Goal: Information Seeking & Learning: Check status

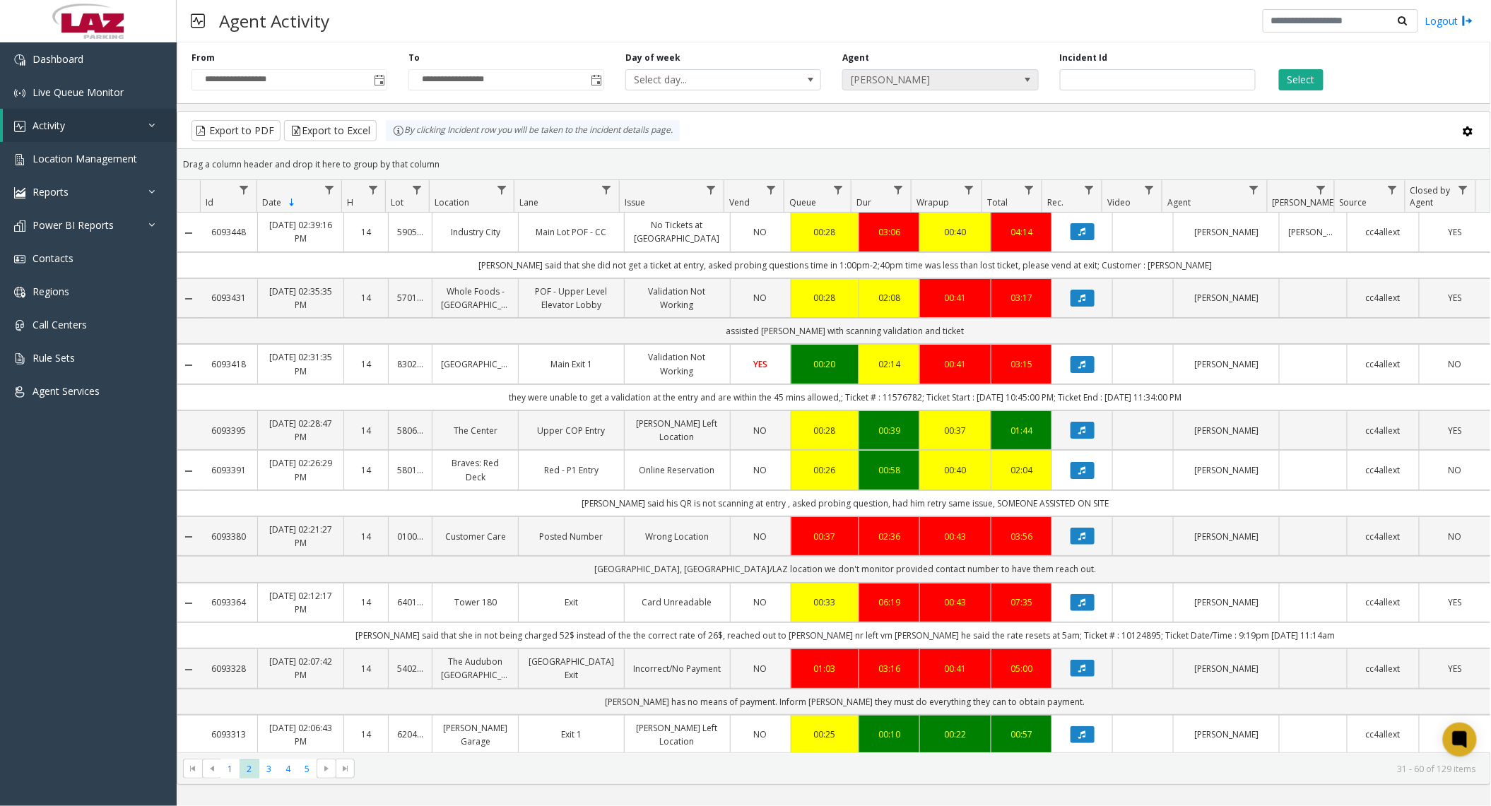
click at [961, 83] on span "[PERSON_NAME]" at bounding box center [920, 80] width 155 height 20
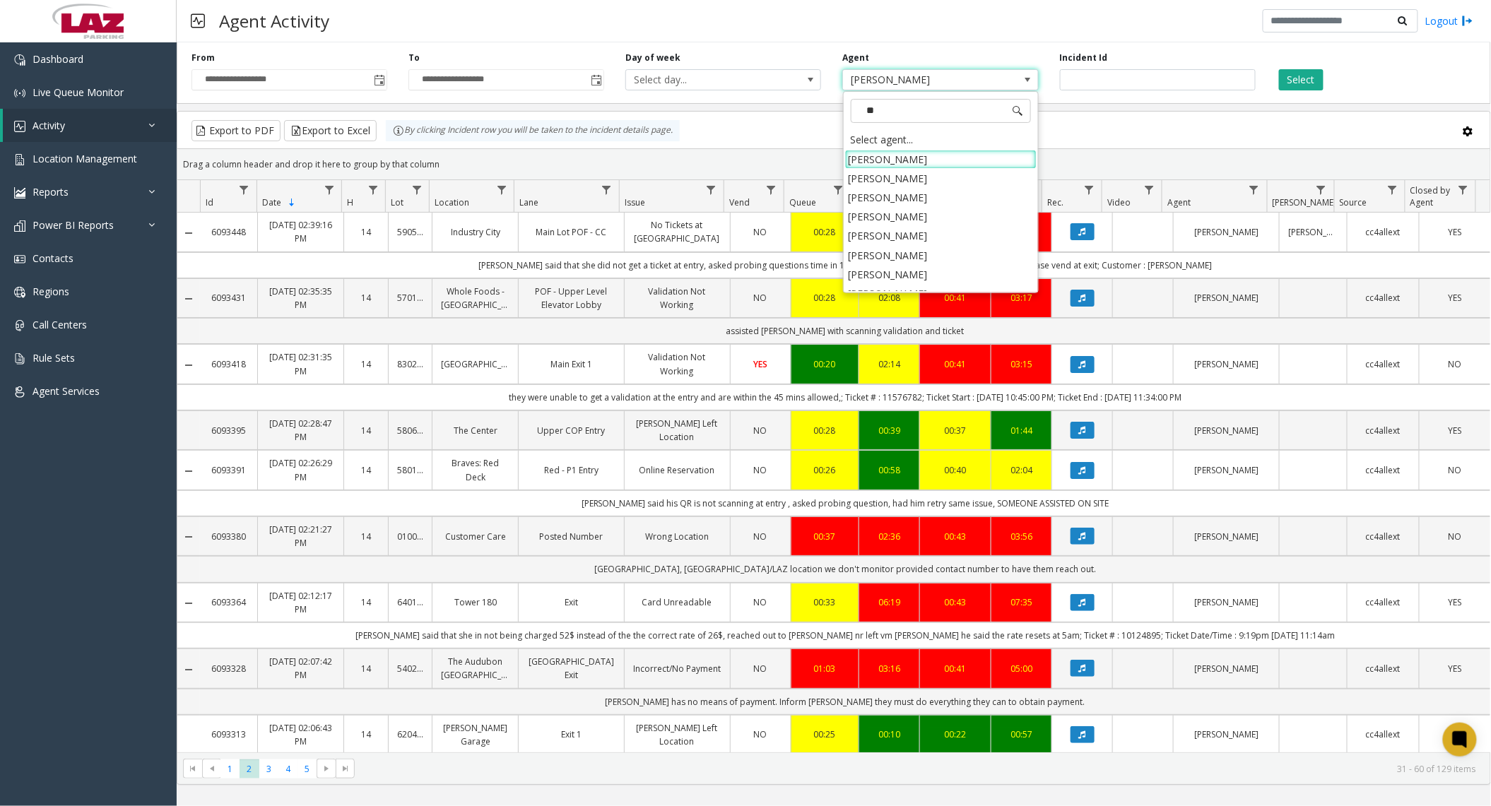
type input "***"
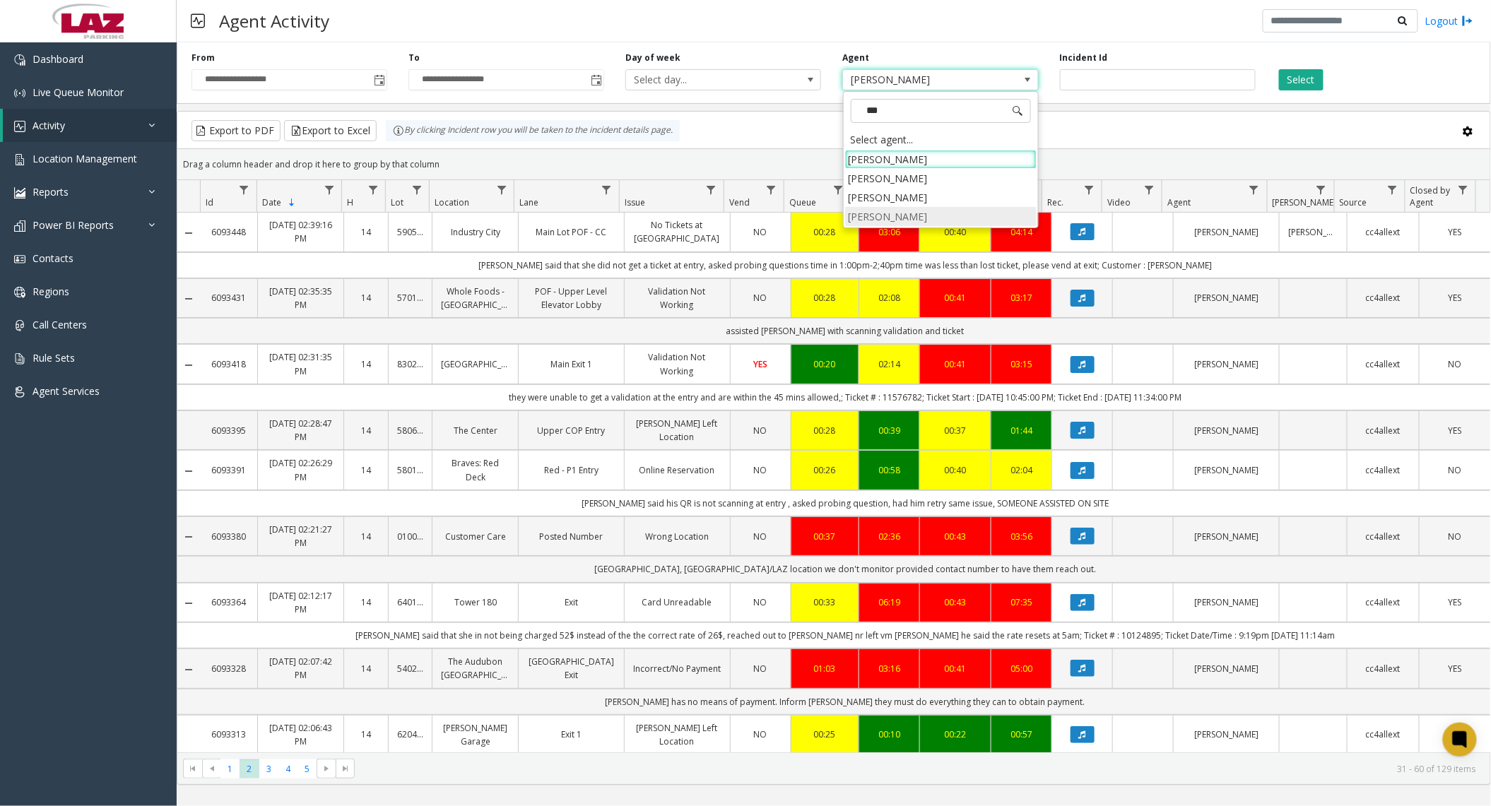
click at [942, 223] on li "[PERSON_NAME]" at bounding box center [940, 216] width 191 height 19
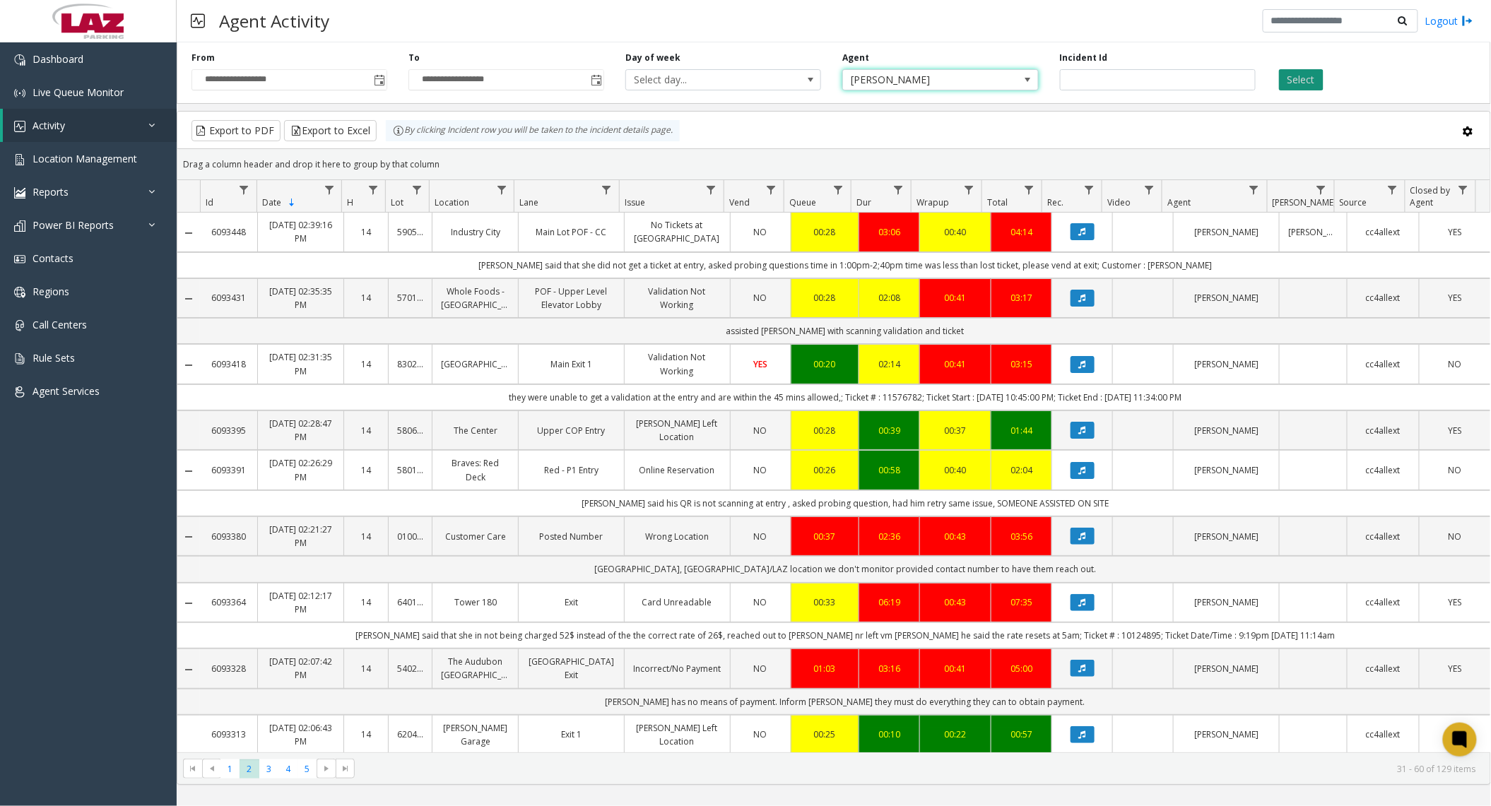
click at [1309, 69] on button "Select" at bounding box center [1301, 79] width 45 height 21
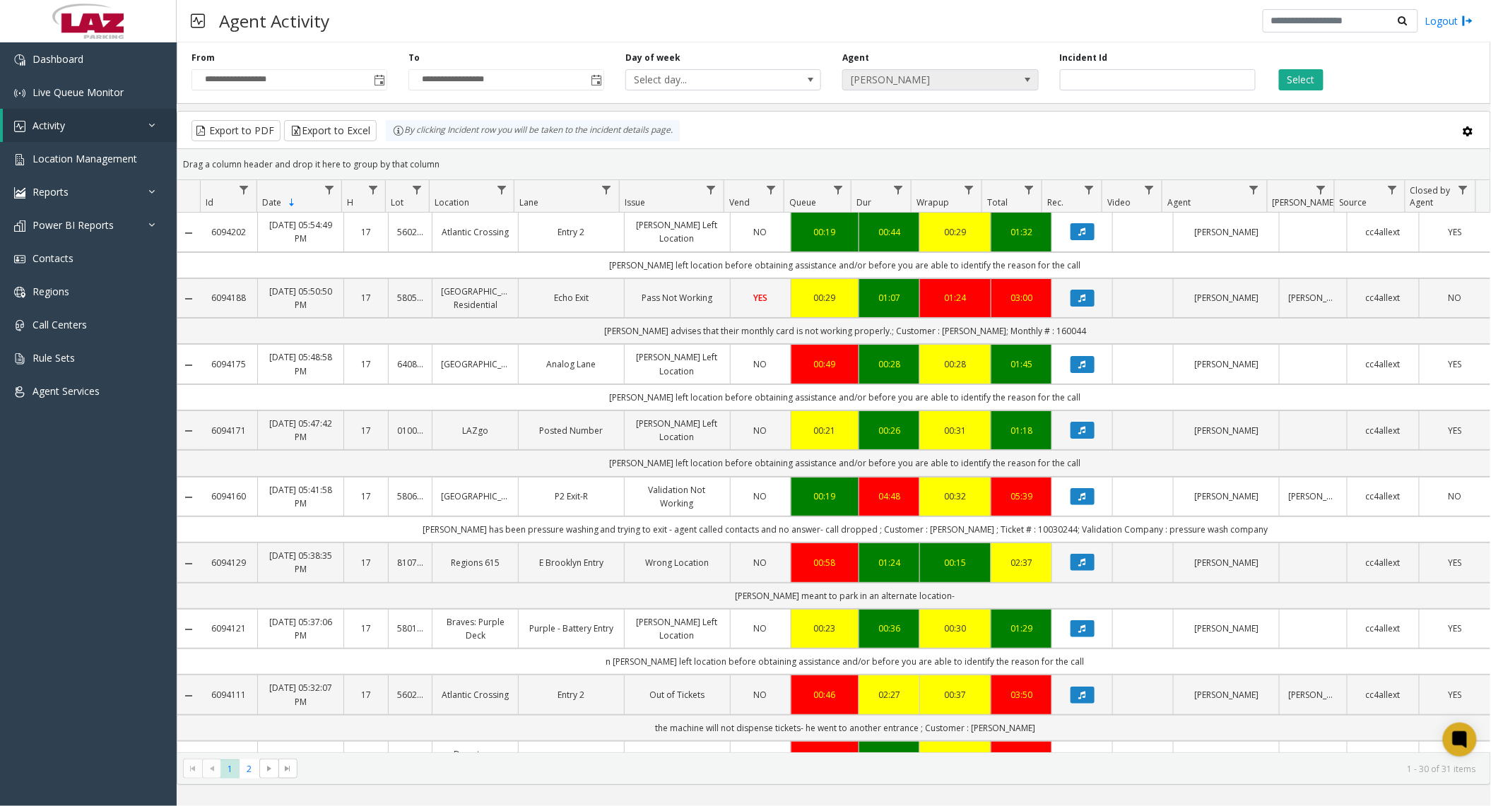
click at [877, 71] on span "[PERSON_NAME]" at bounding box center [920, 80] width 155 height 20
type input "******"
click at [910, 162] on li "[PERSON_NAME]" at bounding box center [940, 159] width 191 height 19
click at [1320, 88] on button "Select" at bounding box center [1301, 79] width 45 height 21
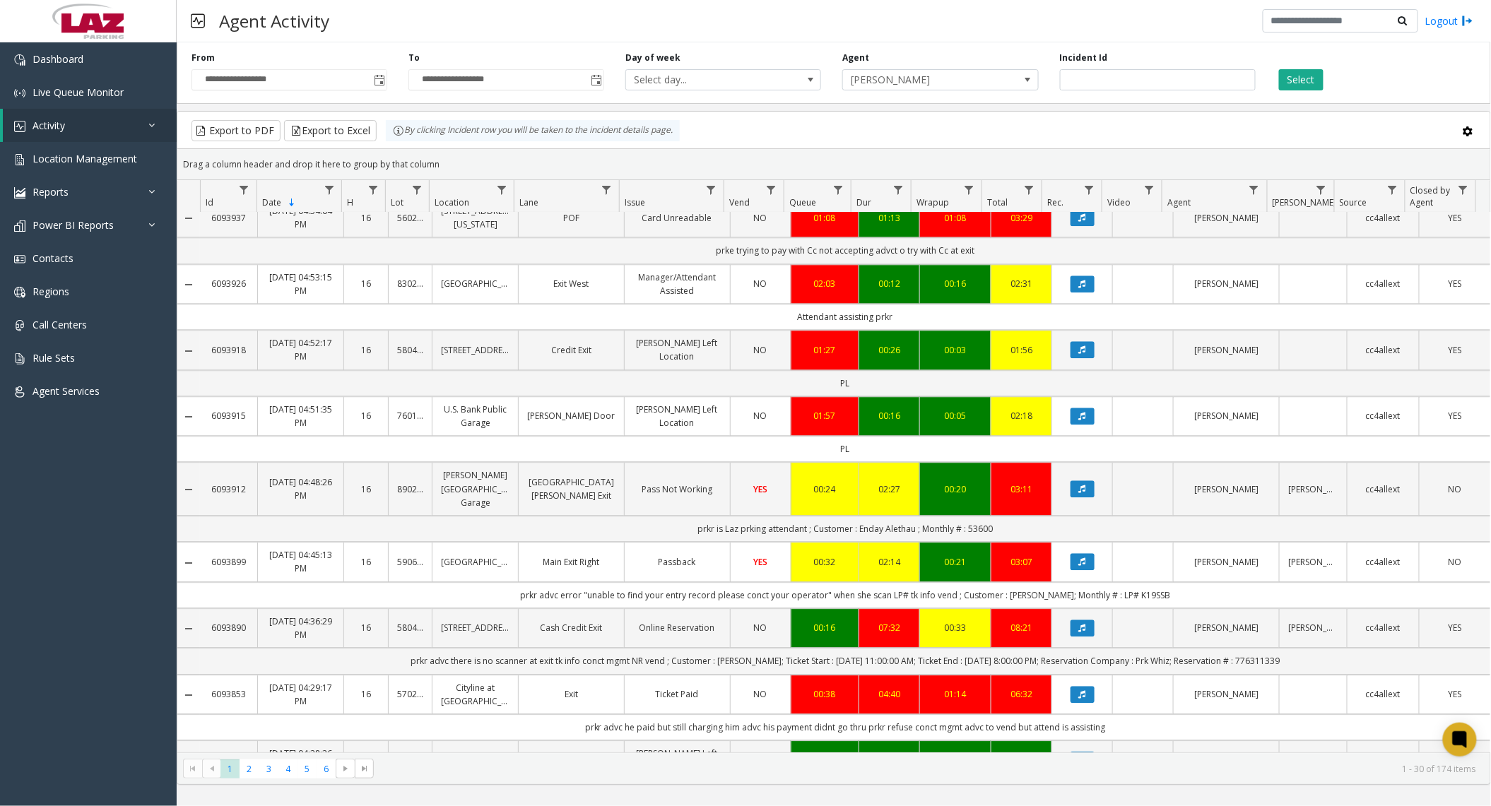
scroll to position [1499, 0]
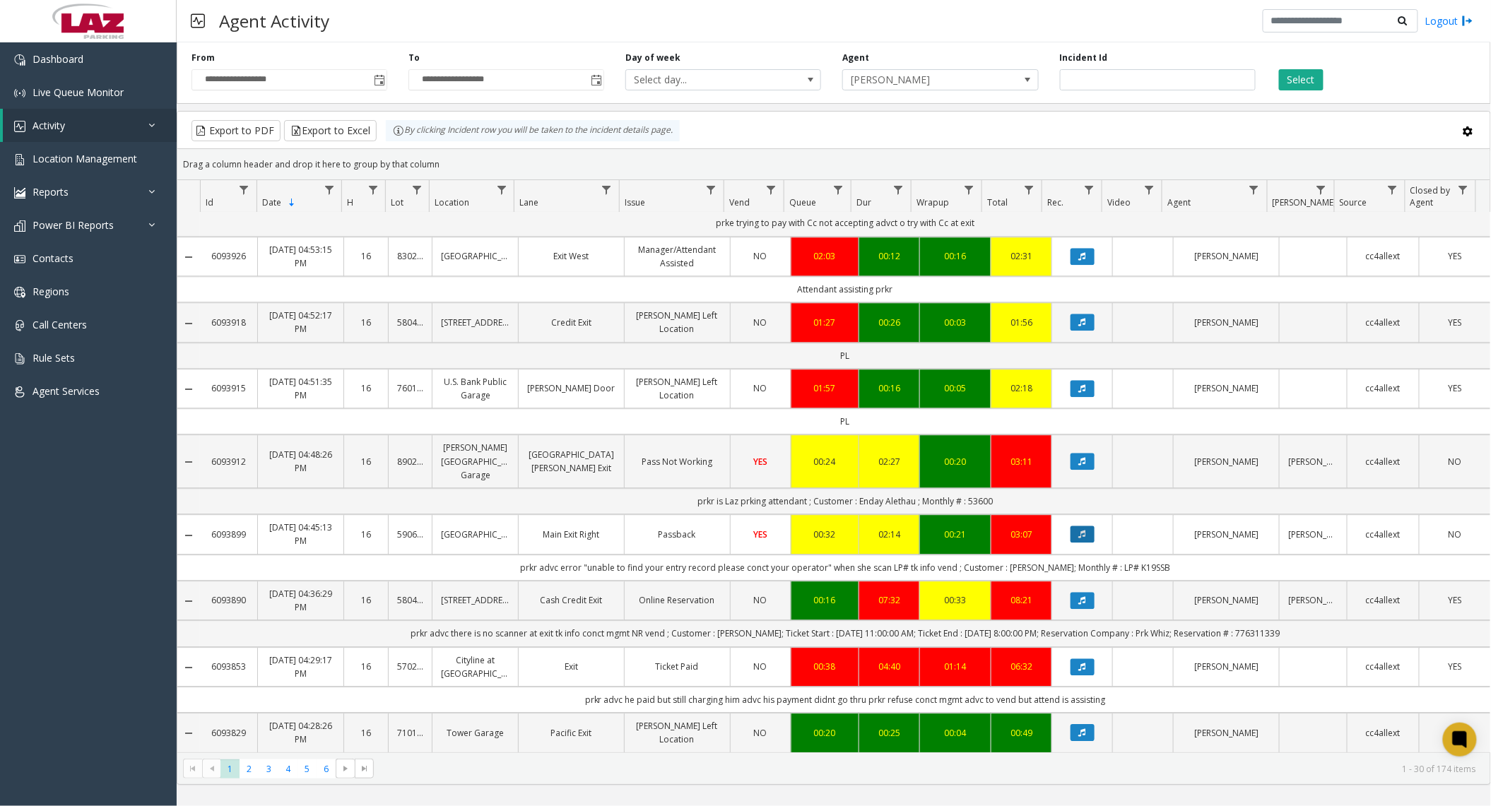
click at [1070, 526] on button "Data table" at bounding box center [1082, 534] width 24 height 17
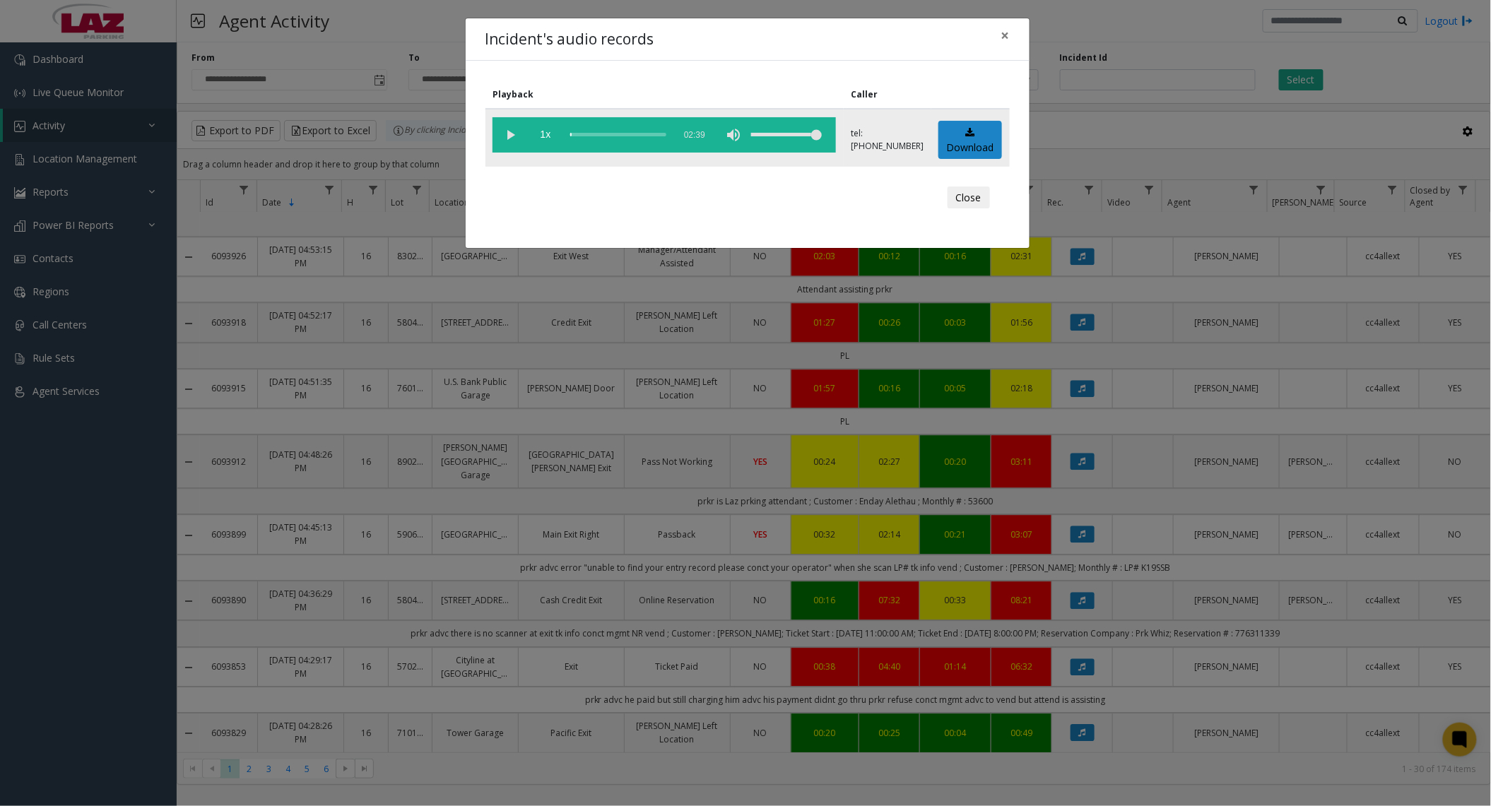
click at [507, 133] on vg-play-pause at bounding box center [509, 134] width 35 height 35
click at [972, 201] on button "Close" at bounding box center [968, 198] width 42 height 23
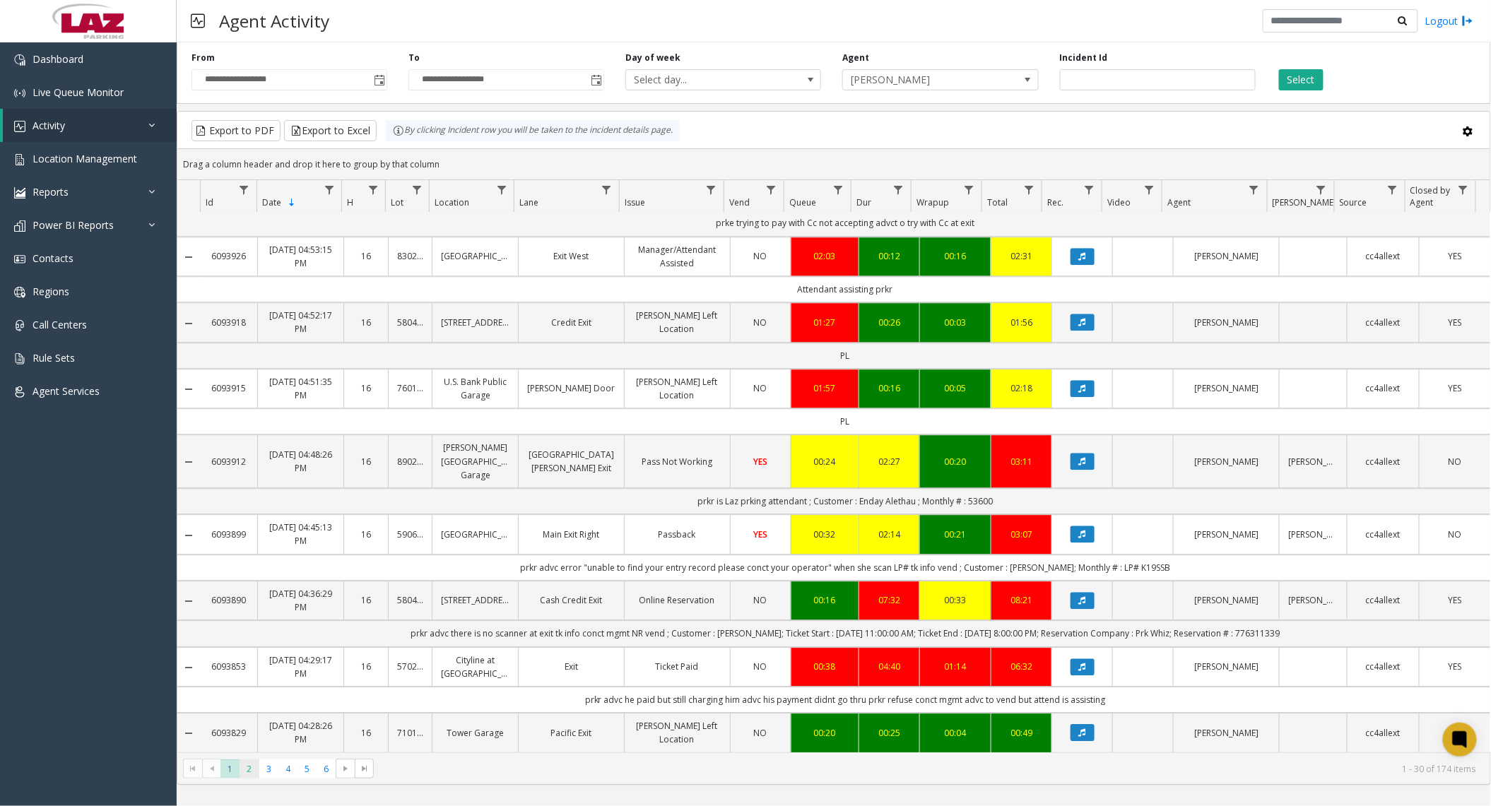
click at [247, 775] on span "2" at bounding box center [249, 769] width 19 height 19
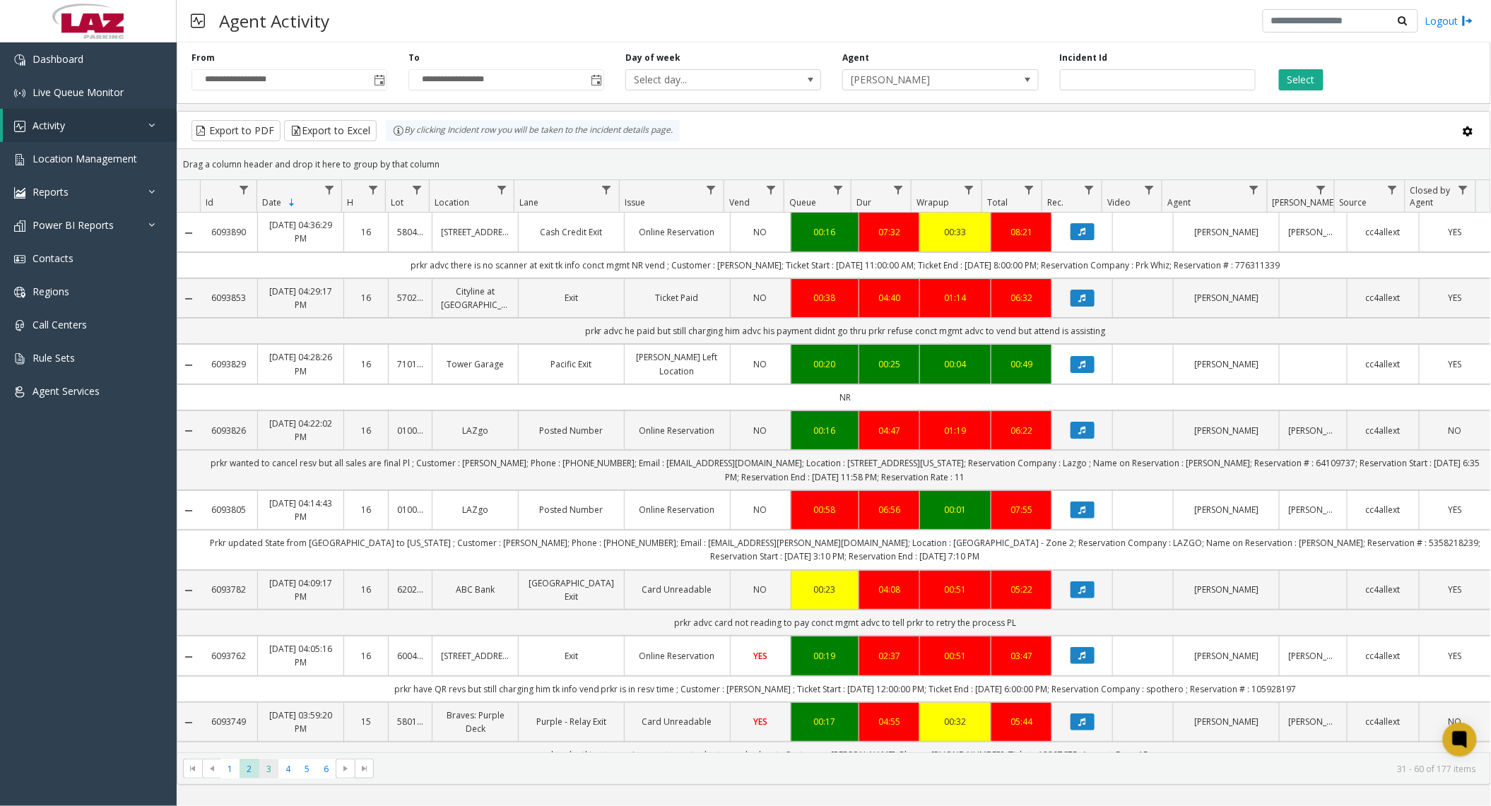
click at [268, 774] on span "3" at bounding box center [268, 769] width 19 height 19
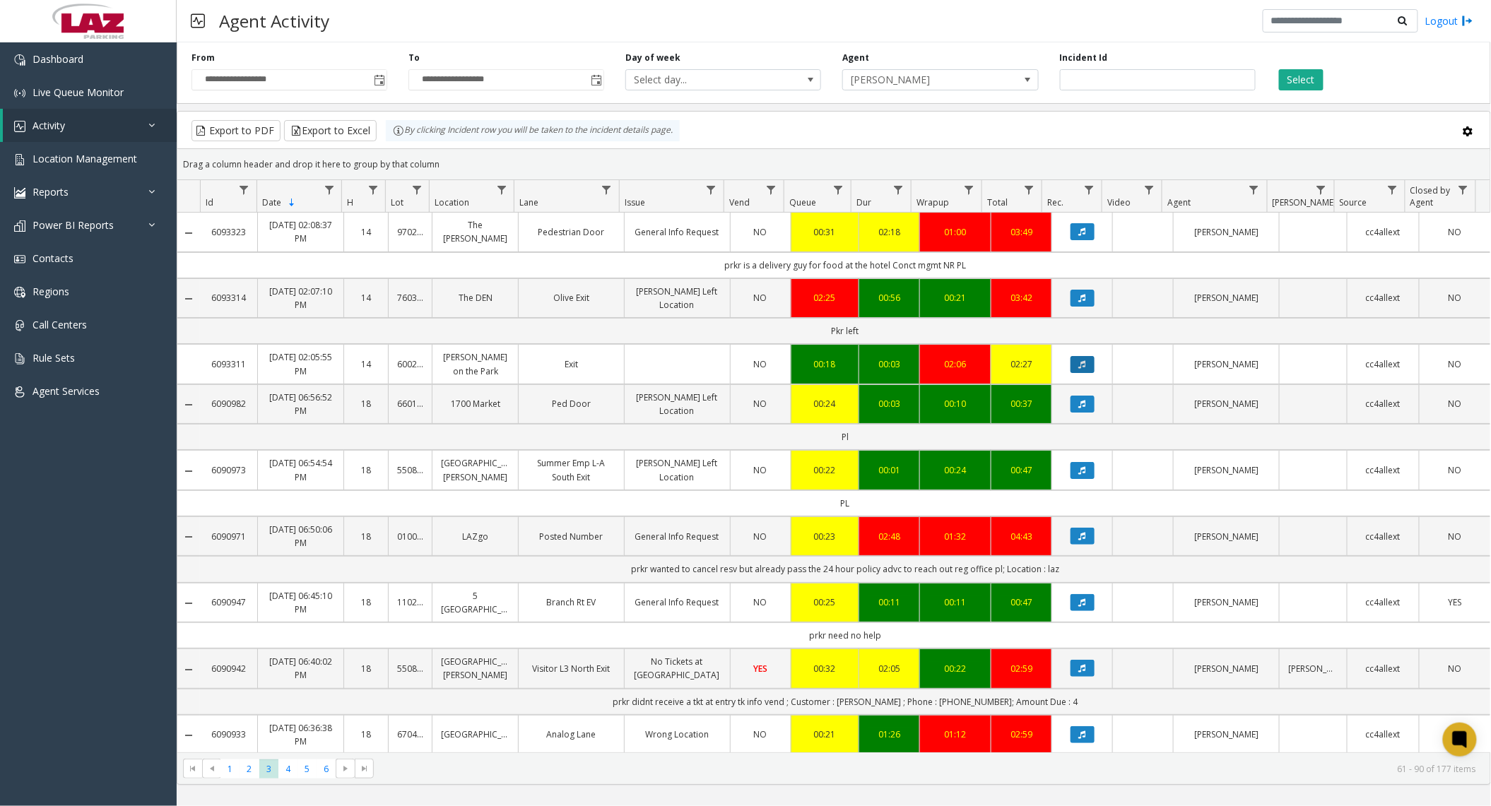
click at [1078, 365] on button "Data table" at bounding box center [1082, 364] width 24 height 17
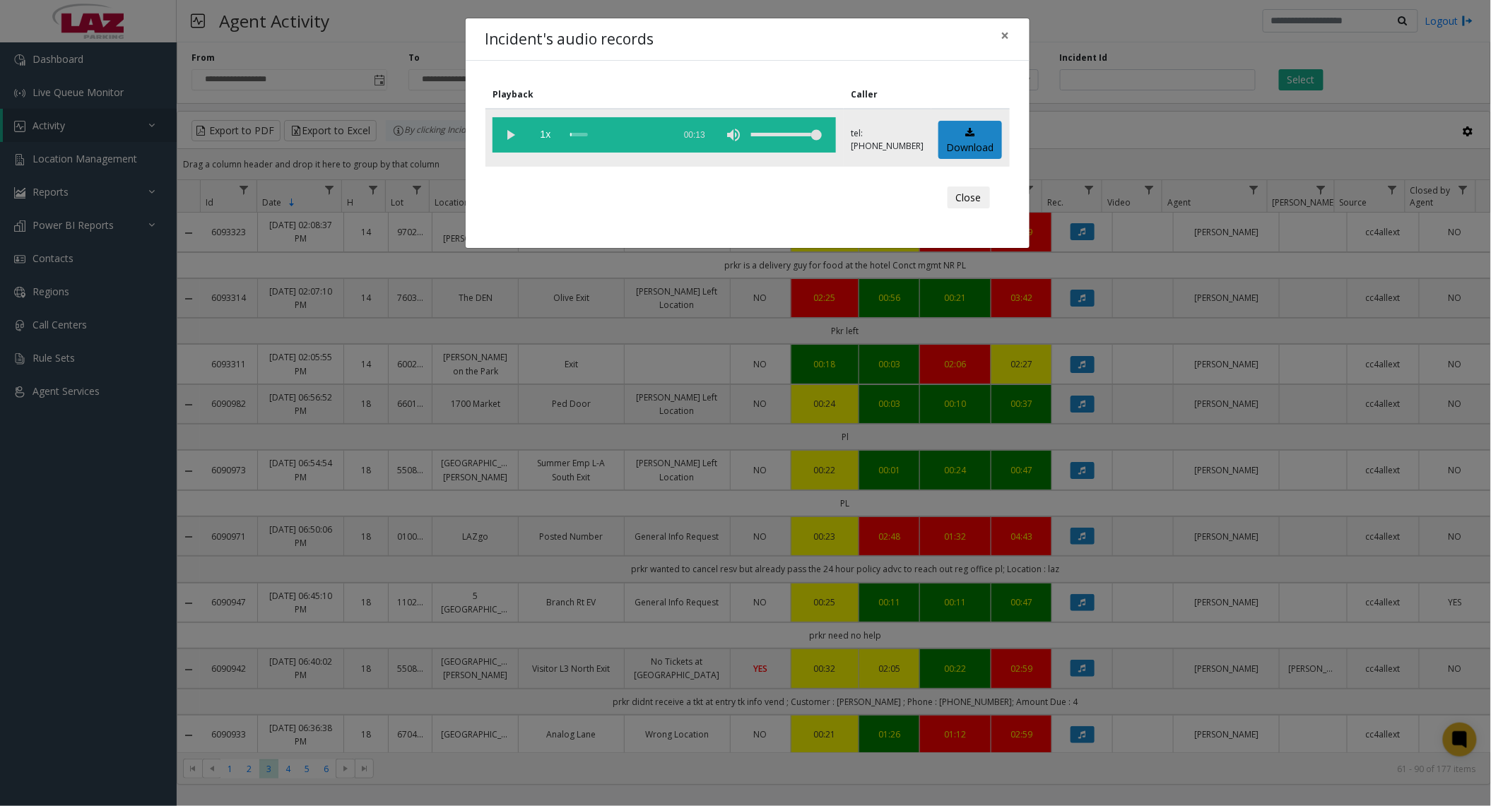
click at [504, 136] on vg-play-pause at bounding box center [509, 134] width 35 height 35
click at [583, 131] on div "scrub bar" at bounding box center [618, 134] width 96 height 35
click at [588, 131] on div "scrub bar" at bounding box center [618, 134] width 96 height 35
click at [598, 134] on div "scrub bar" at bounding box center [618, 134] width 96 height 35
click at [620, 134] on div "scrub bar" at bounding box center [618, 134] width 96 height 35
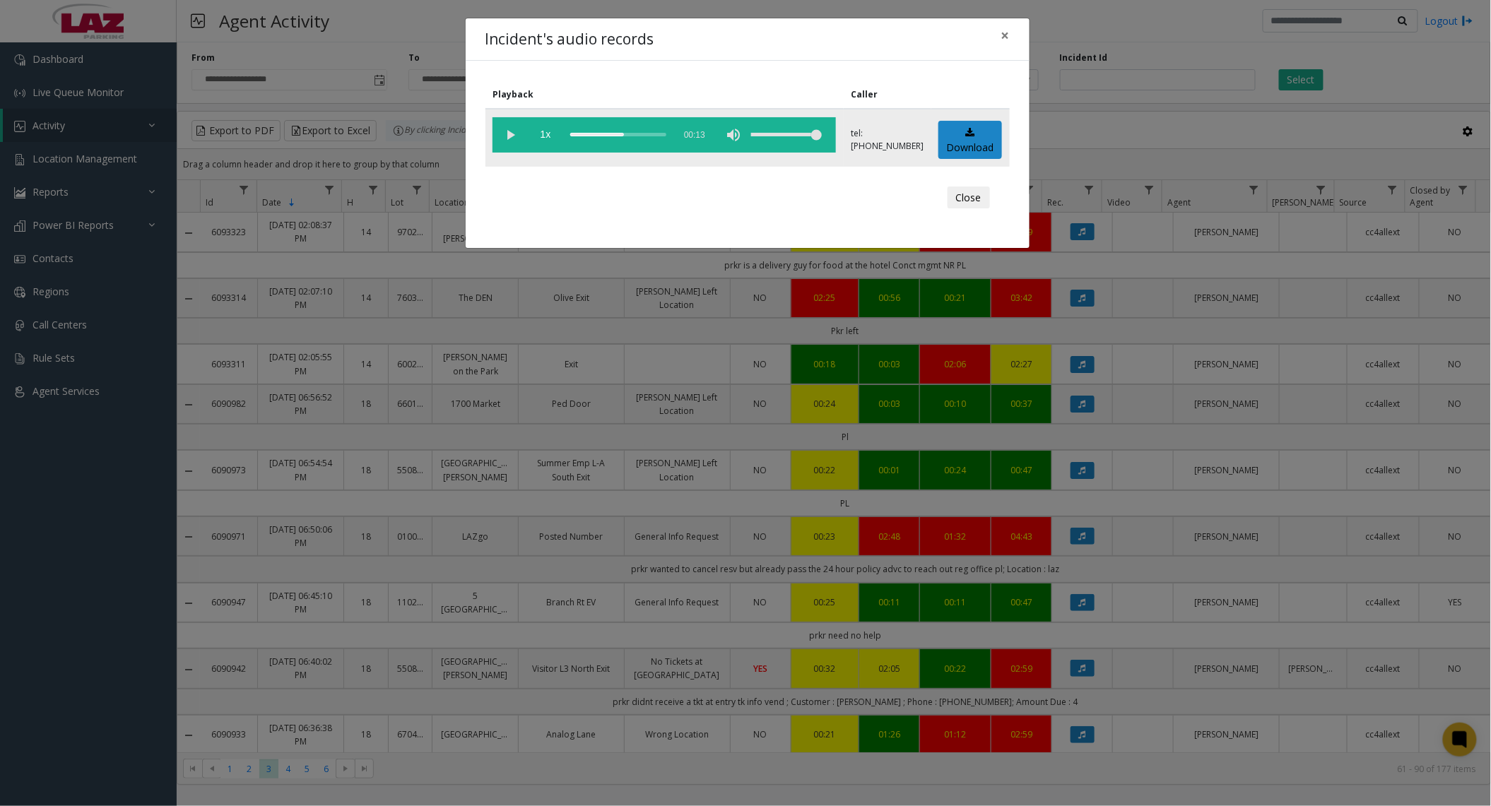
click at [637, 131] on div "scrub bar" at bounding box center [618, 134] width 96 height 35
click at [969, 199] on button "Close" at bounding box center [968, 198] width 42 height 23
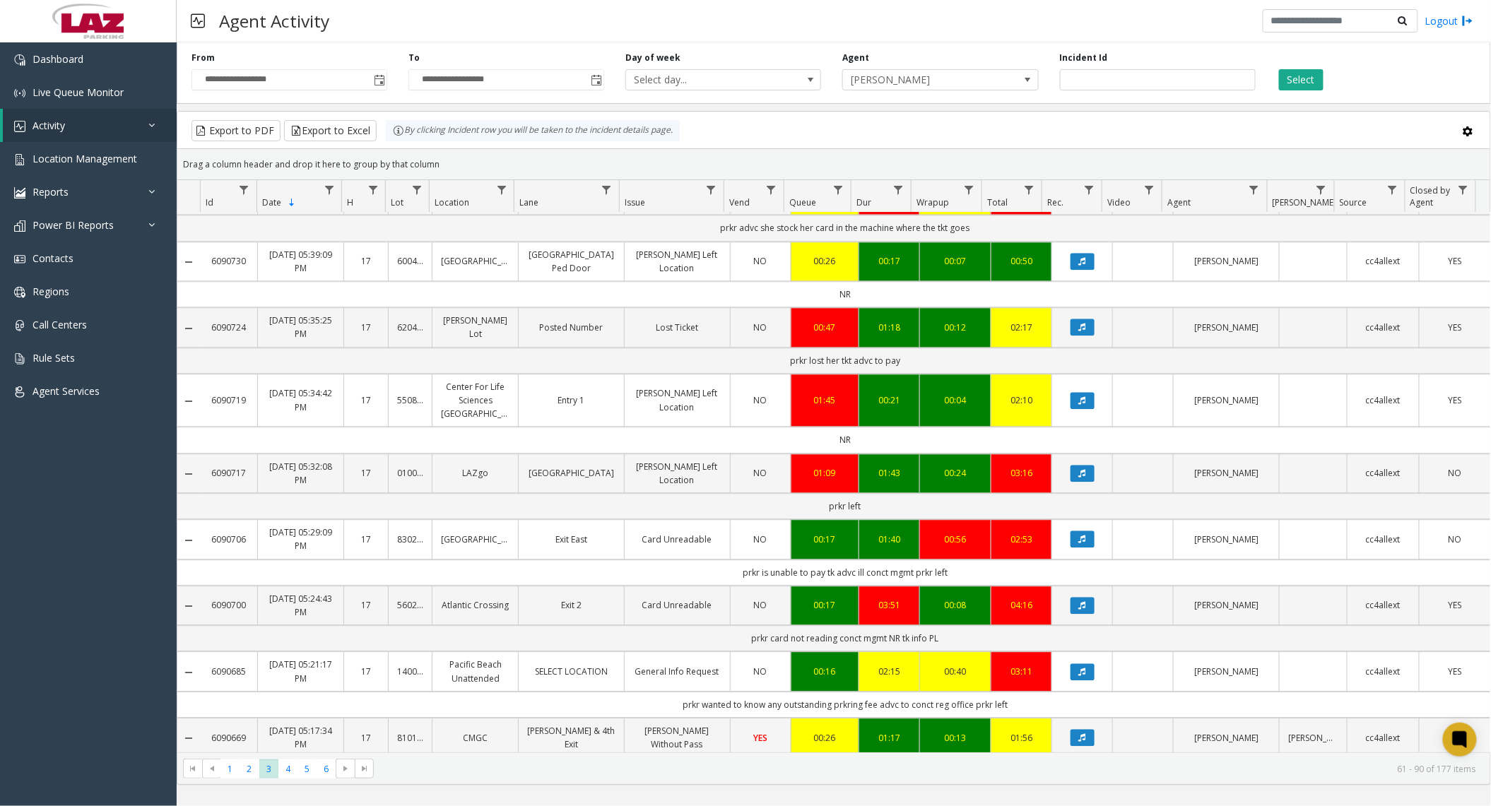
scroll to position [1445, 0]
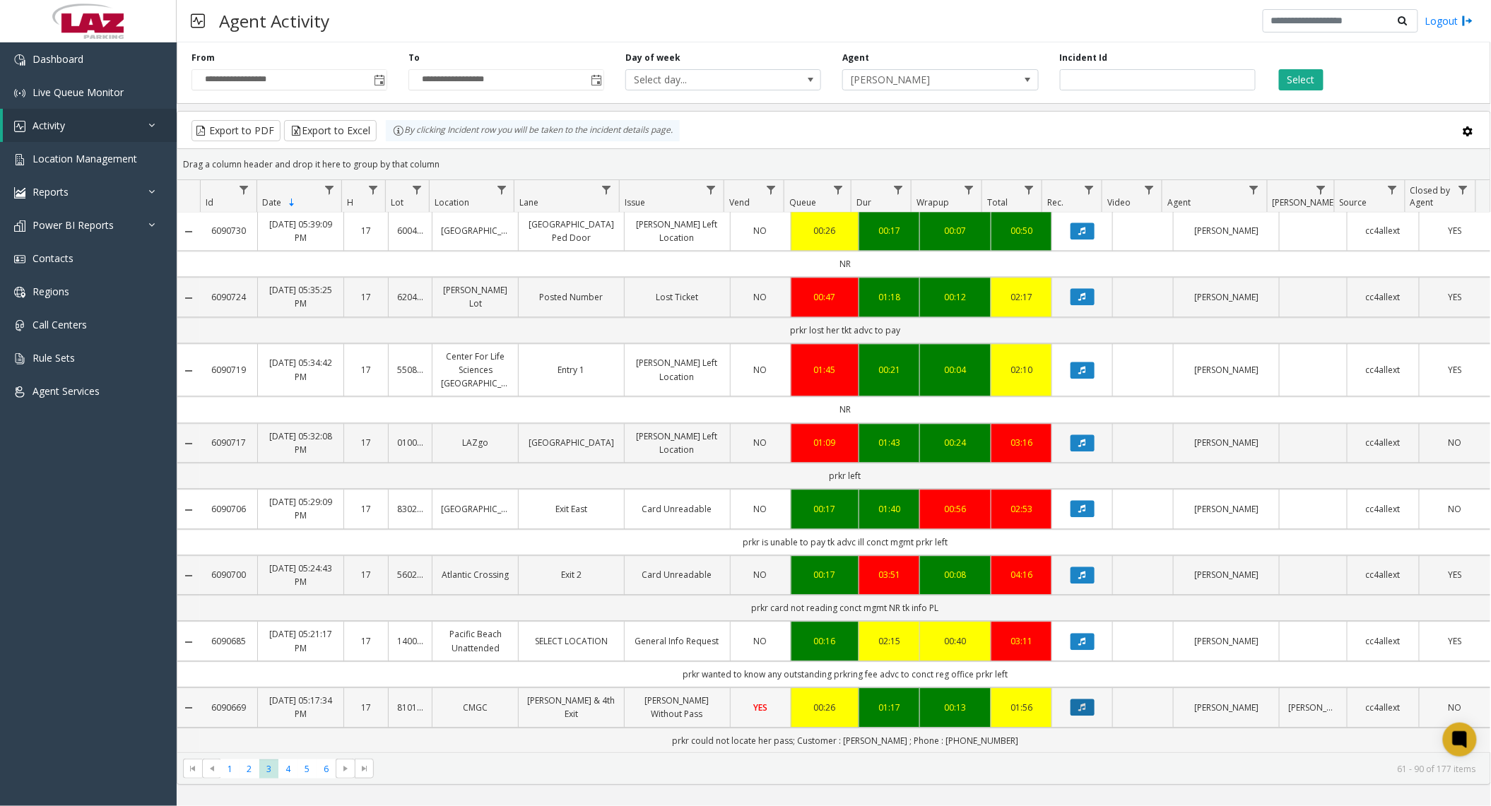
click at [1077, 711] on button "Data table" at bounding box center [1082, 707] width 24 height 17
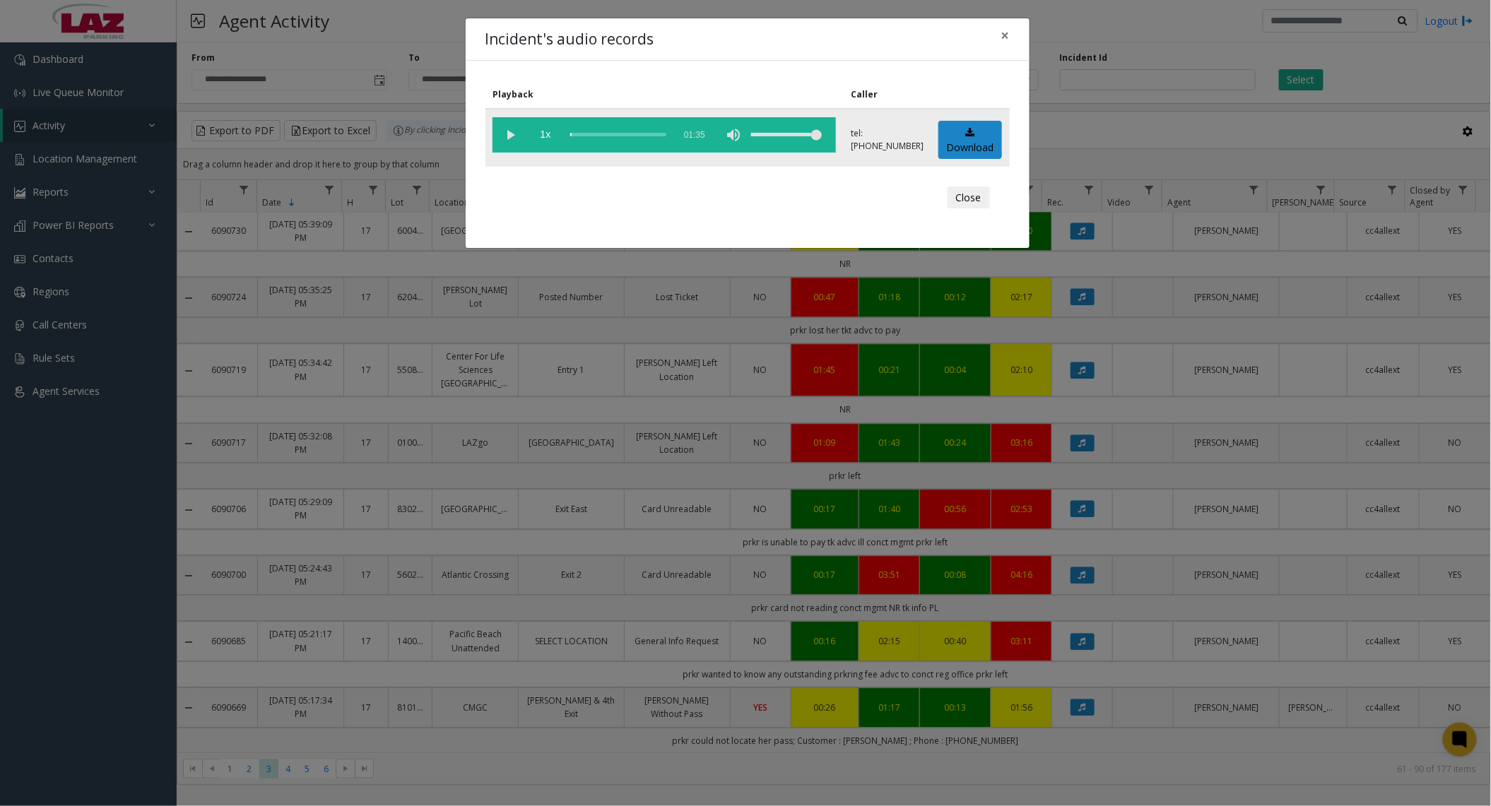
click at [516, 139] on vg-play-pause at bounding box center [509, 134] width 35 height 35
click at [572, 133] on div "scrub bar" at bounding box center [618, 134] width 96 height 35
click at [581, 138] on div "scrub bar" at bounding box center [618, 134] width 96 height 35
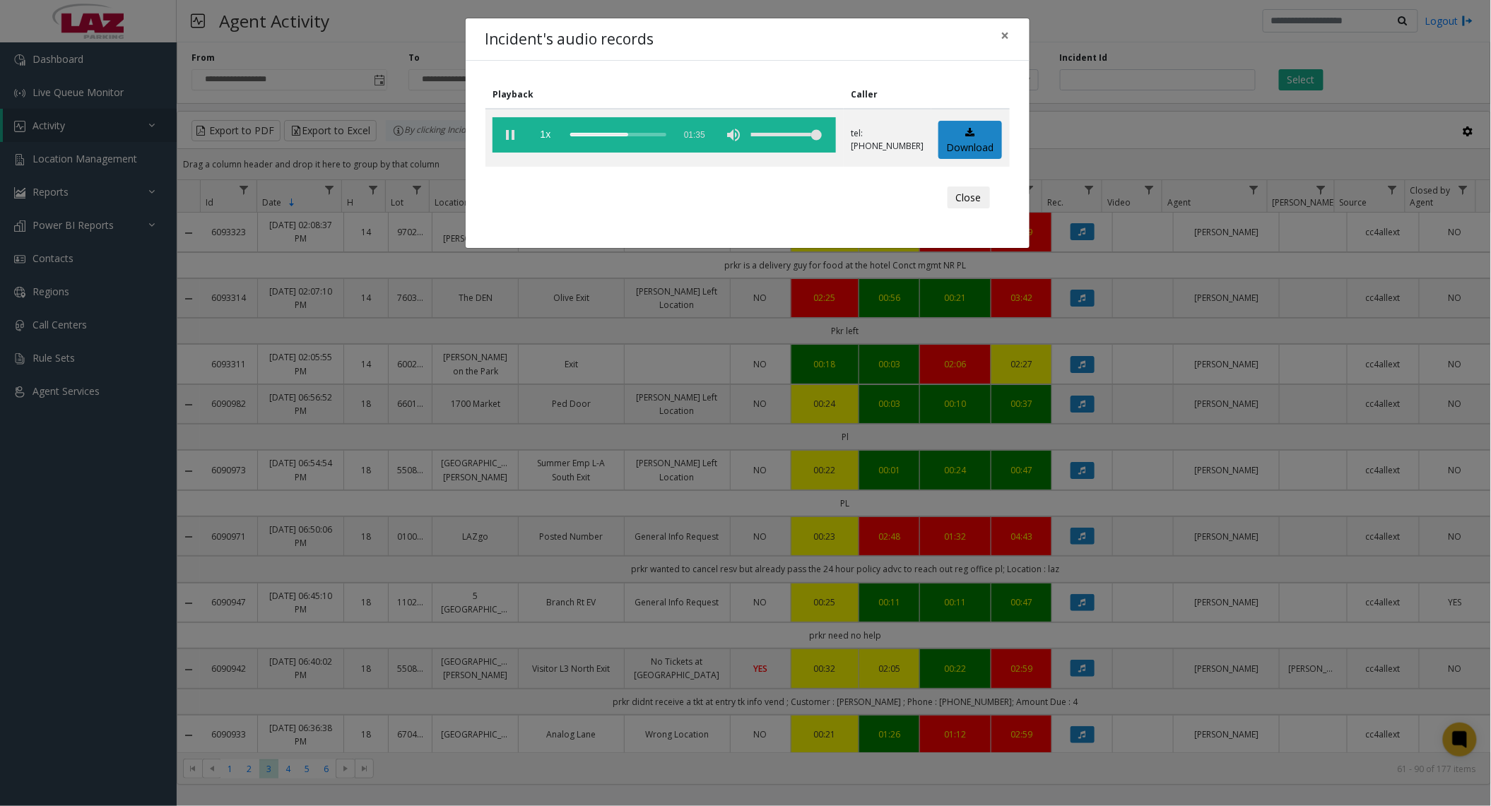
scroll to position [1445, 0]
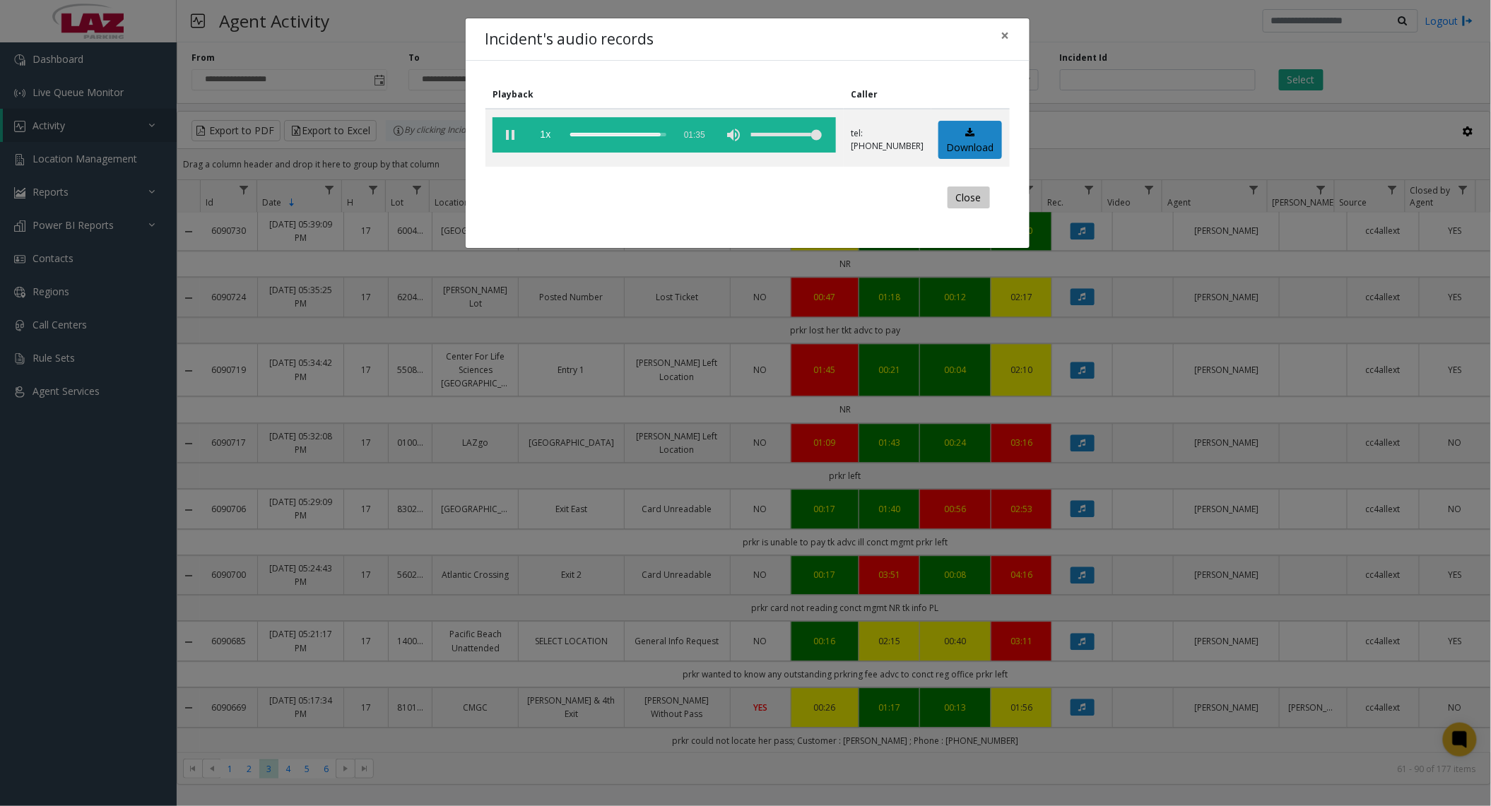
click at [957, 198] on button "Close" at bounding box center [968, 198] width 42 height 23
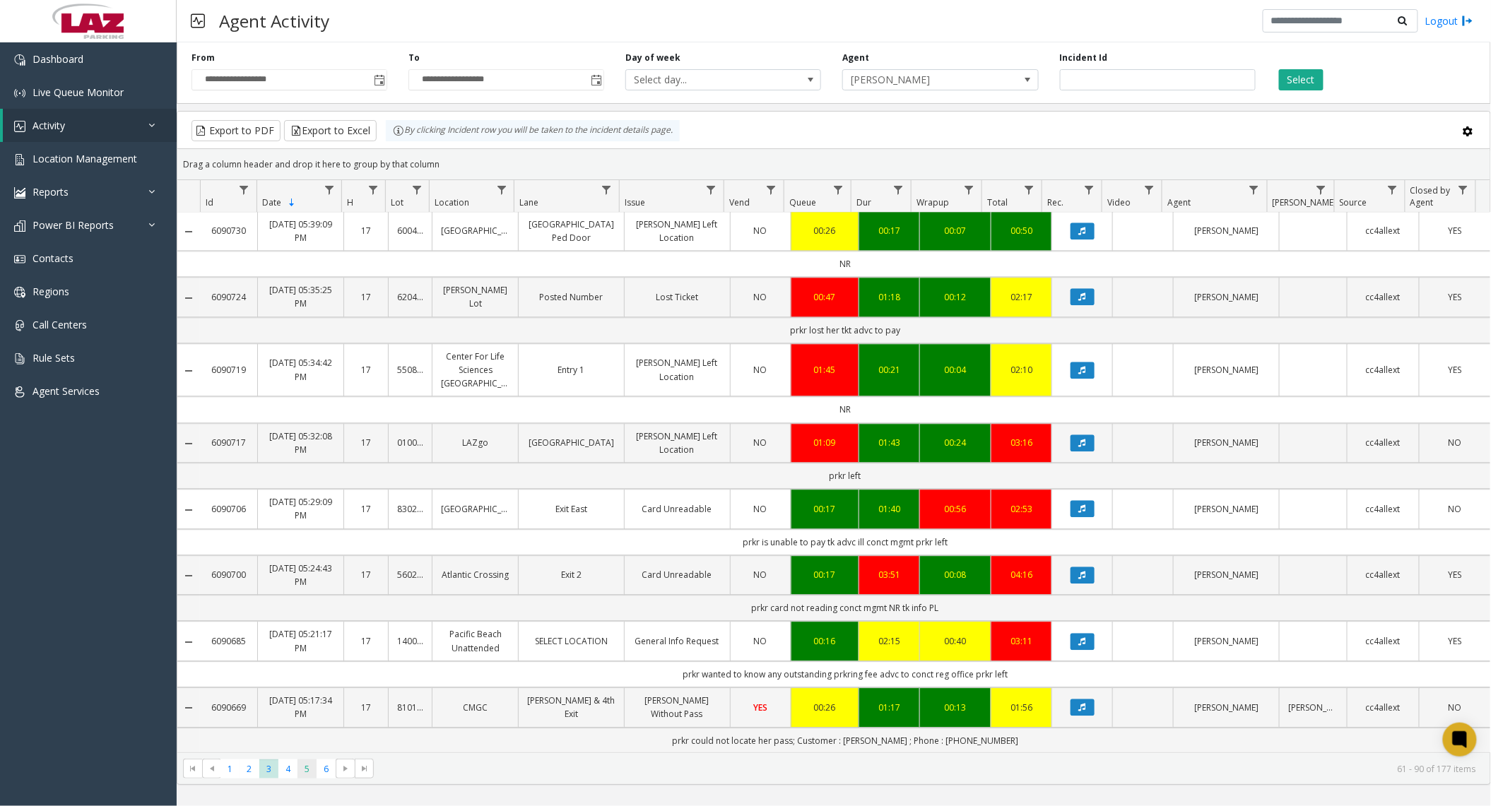
click at [300, 769] on span "5" at bounding box center [306, 769] width 19 height 19
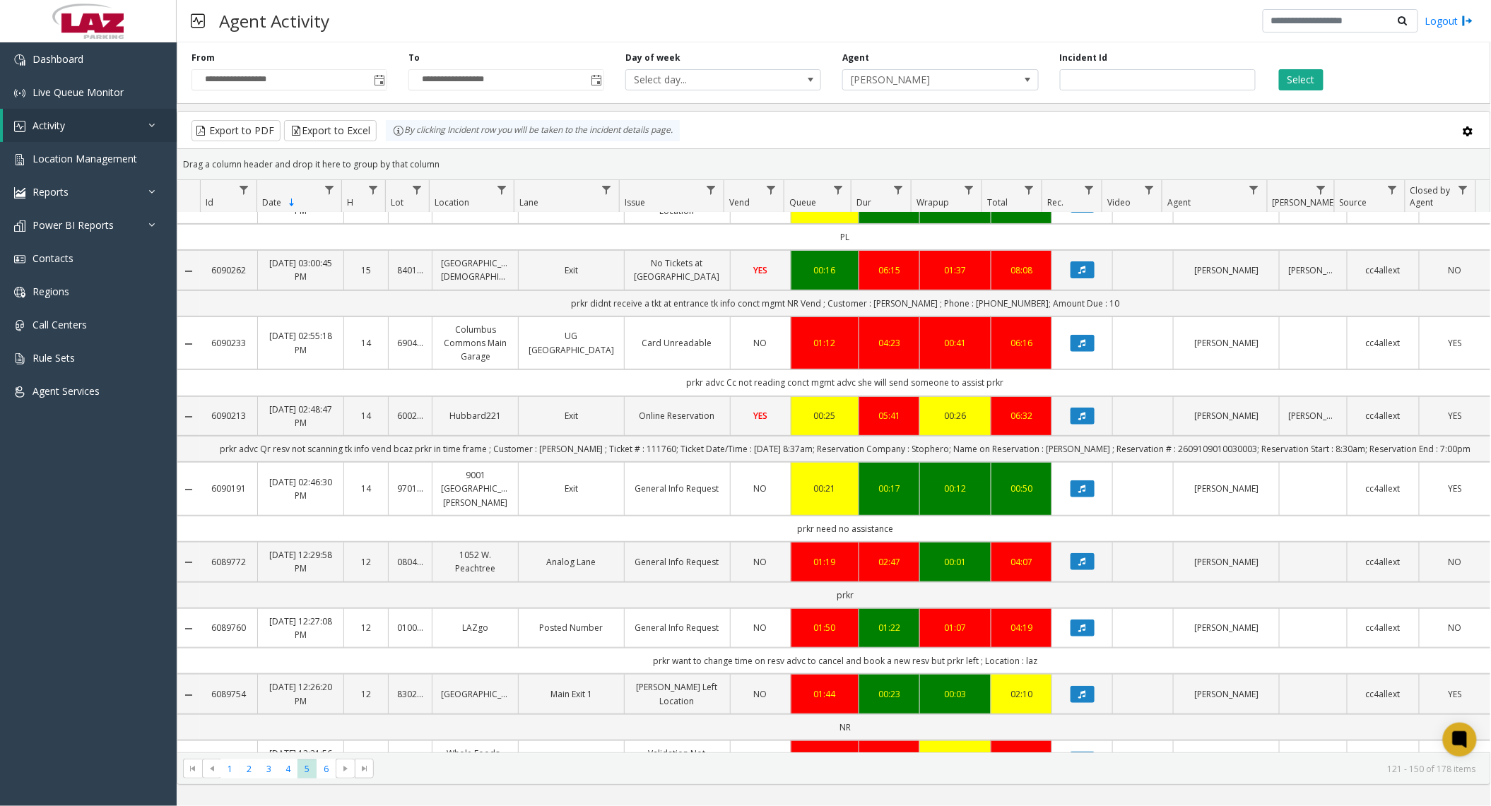
scroll to position [188, 0]
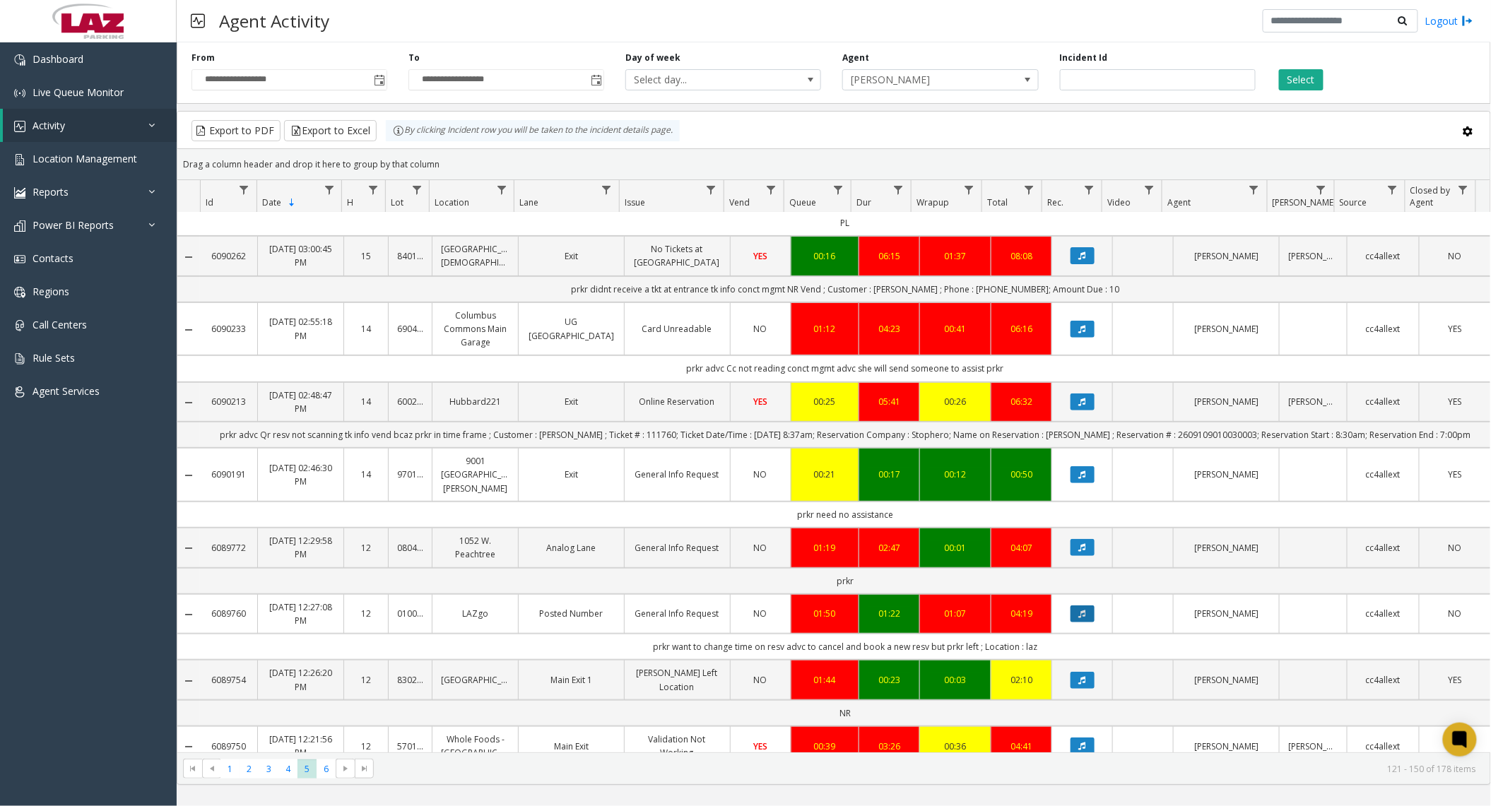
click at [1079, 610] on icon "Data table" at bounding box center [1082, 614] width 7 height 8
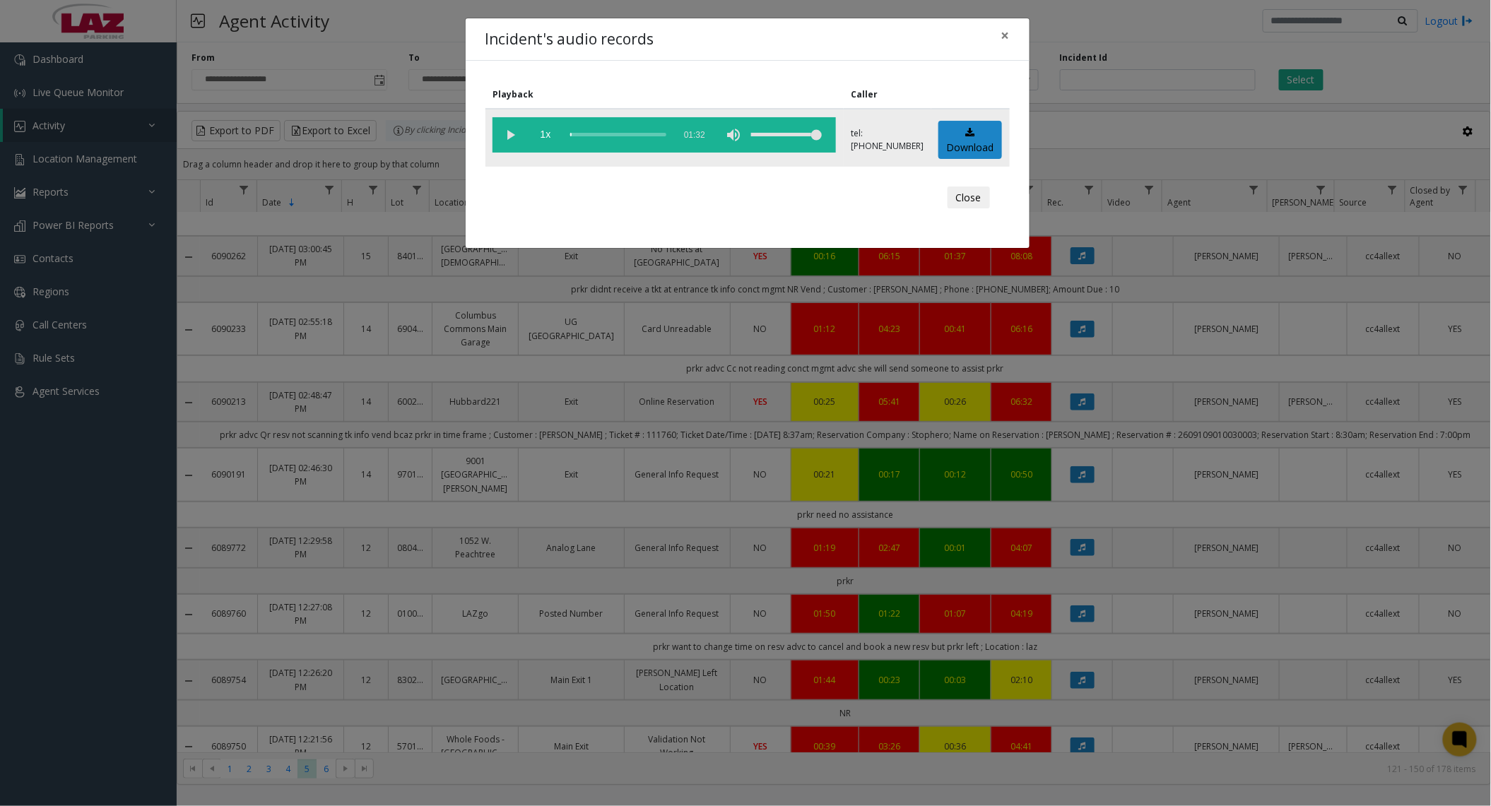
click at [518, 128] on vg-play-pause at bounding box center [509, 134] width 35 height 35
click at [512, 131] on vg-play-pause at bounding box center [509, 134] width 35 height 35
click at [961, 202] on button "Close" at bounding box center [968, 198] width 42 height 23
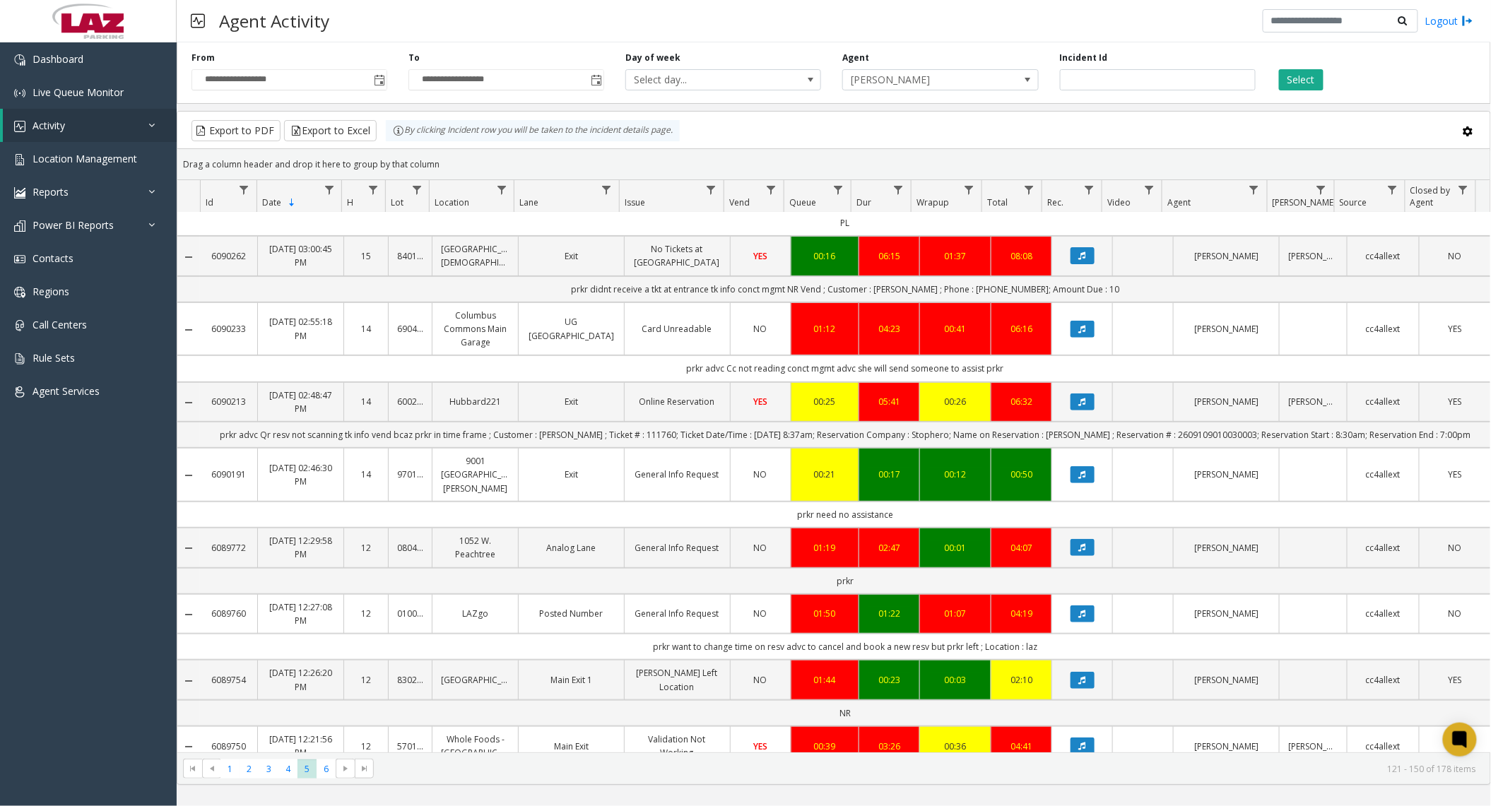
click at [582, 618] on td "Posted Number" at bounding box center [571, 614] width 106 height 40
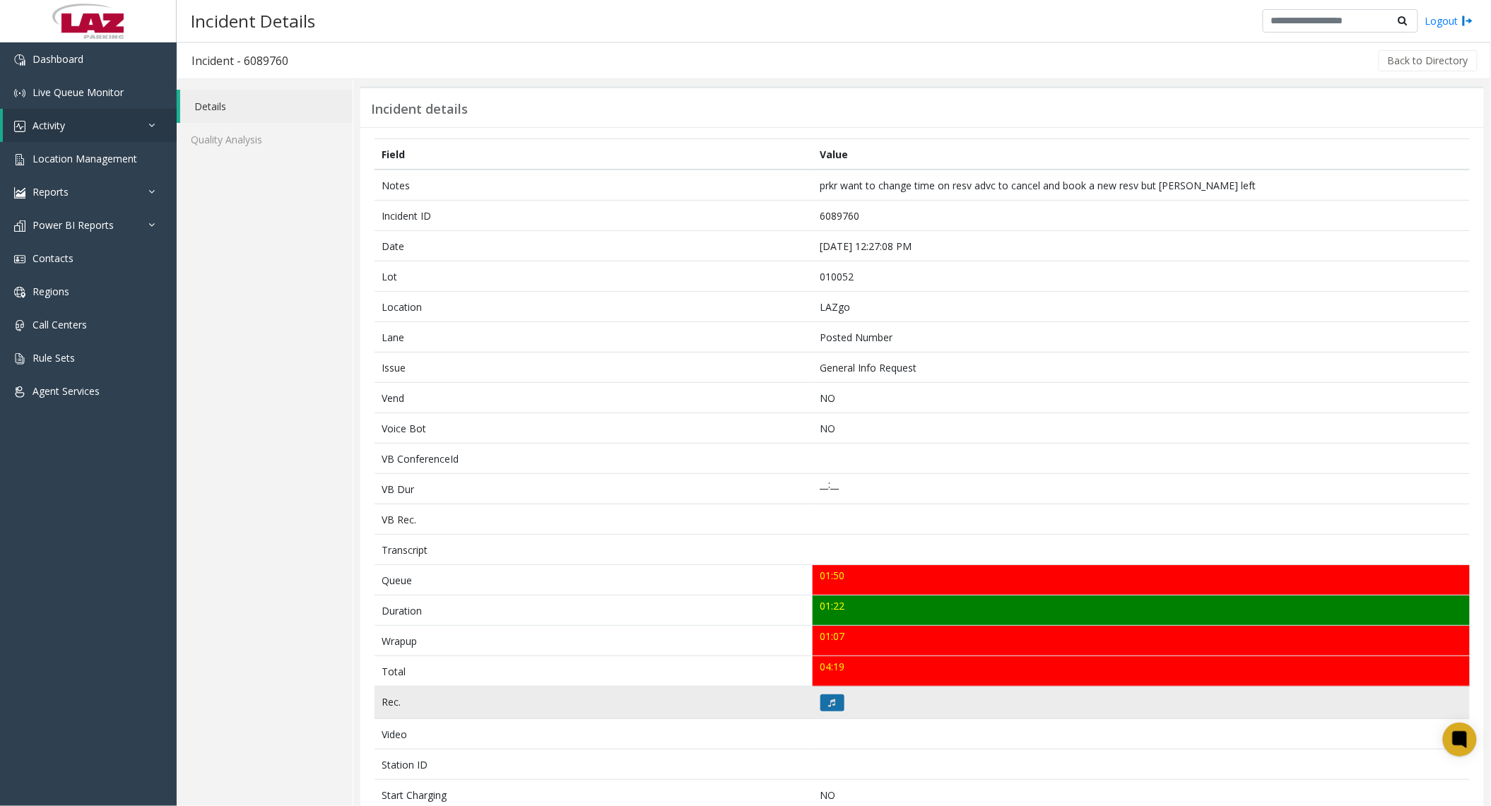
click at [829, 707] on icon at bounding box center [832, 703] width 7 height 8
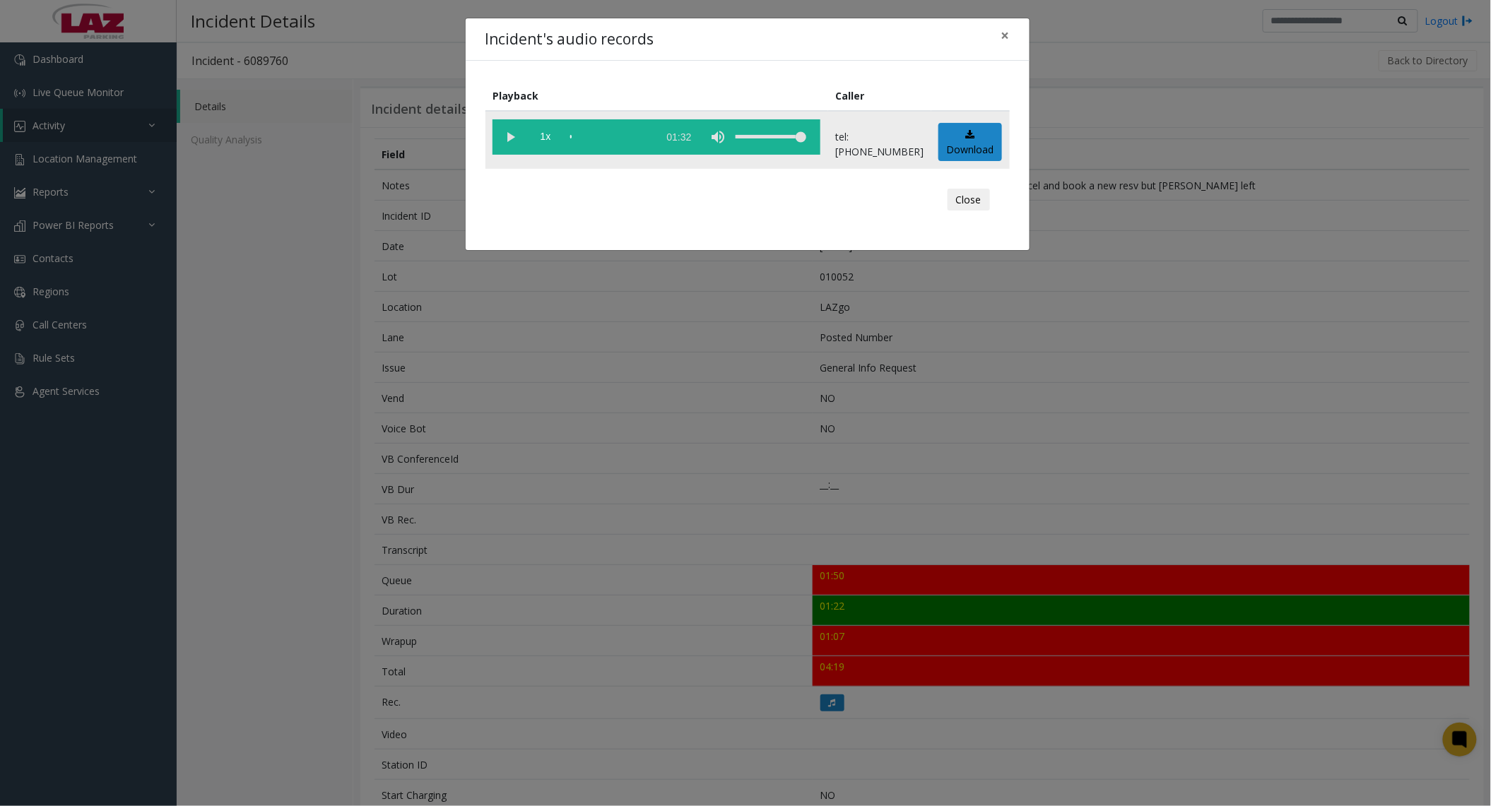
drag, startPoint x: 506, startPoint y: 146, endPoint x: 512, endPoint y: 142, distance: 7.3
click at [506, 145] on vg-play-pause at bounding box center [509, 136] width 35 height 35
click at [588, 138] on div "scrub bar" at bounding box center [610, 136] width 81 height 35
click at [606, 136] on div "scrub bar" at bounding box center [610, 136] width 81 height 35
click at [987, 212] on div "Close" at bounding box center [747, 200] width 504 height 42
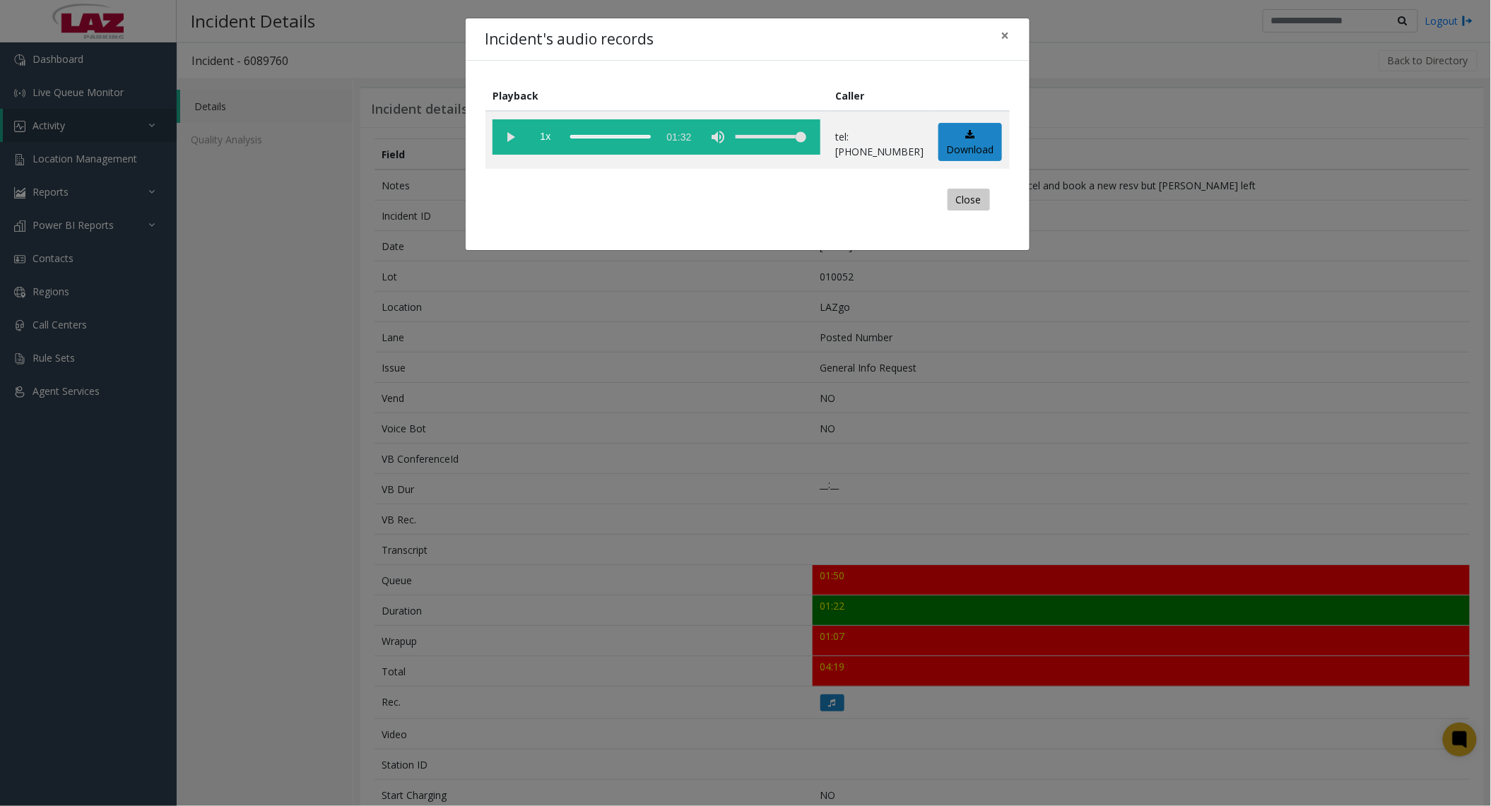
click at [970, 203] on button "Close" at bounding box center [968, 200] width 42 height 23
